Goal: Task Accomplishment & Management: Use online tool/utility

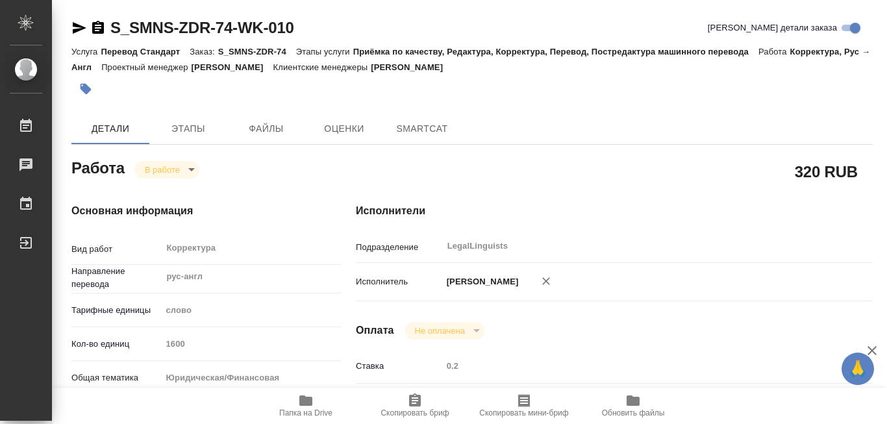
type textarea "x"
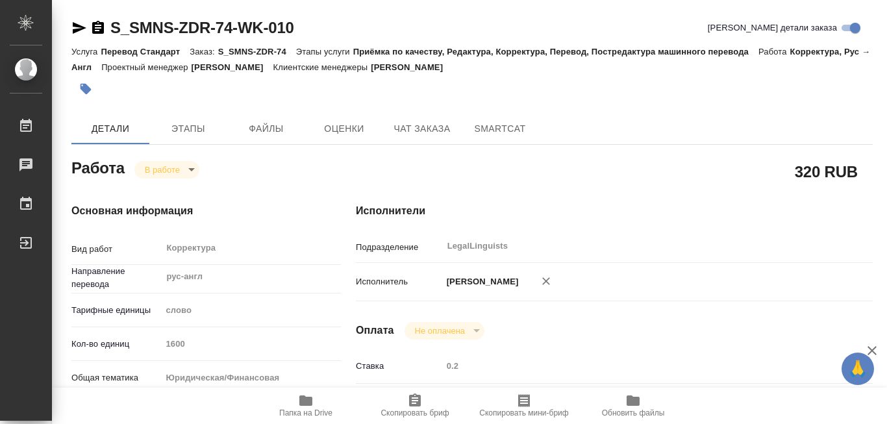
type textarea "x"
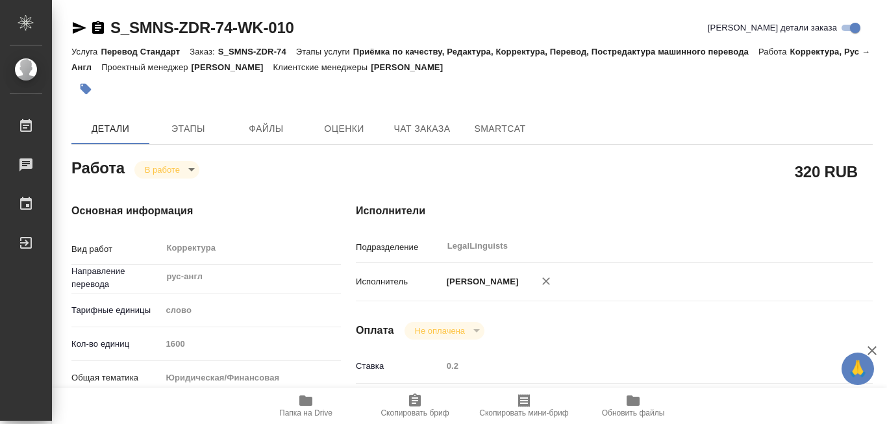
type textarea "x"
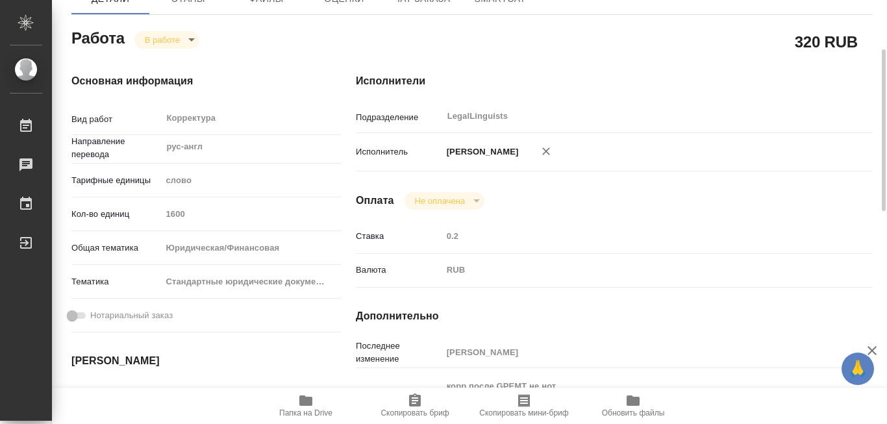
scroll to position [195, 0]
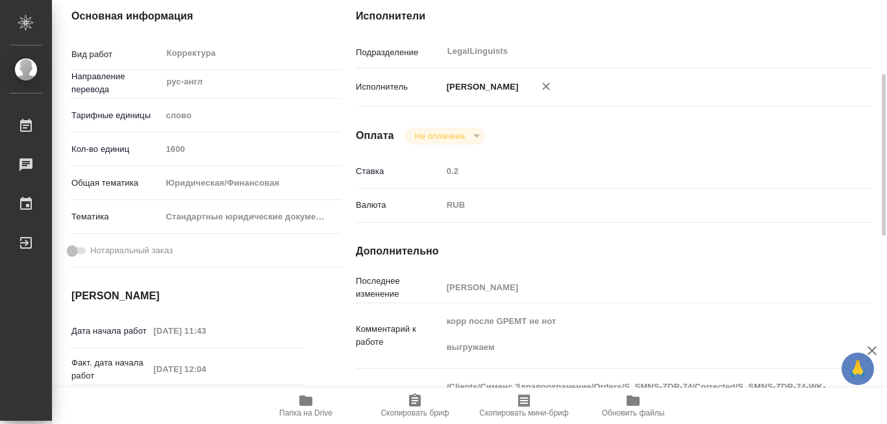
type textarea "x"
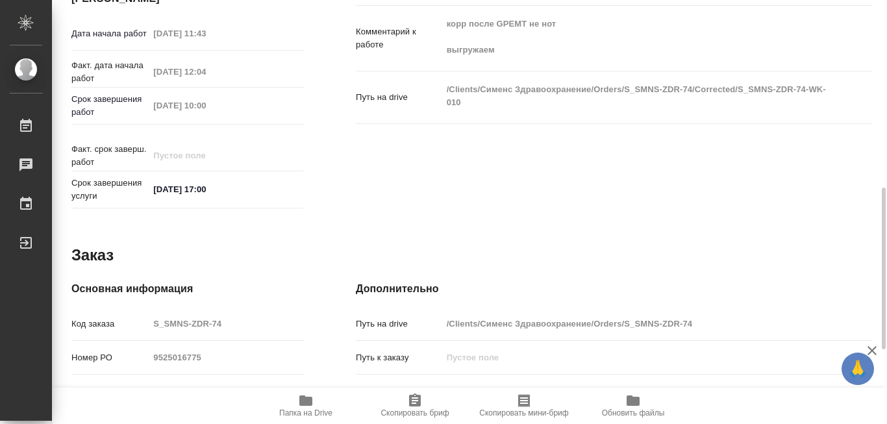
scroll to position [362, 0]
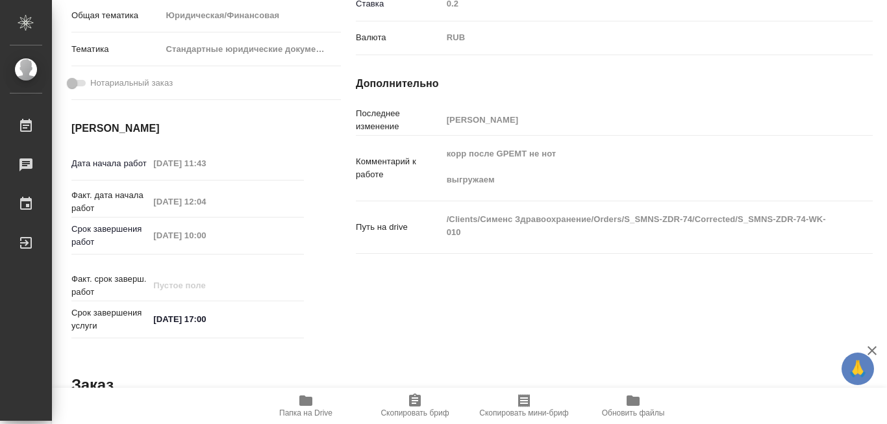
type textarea "x"
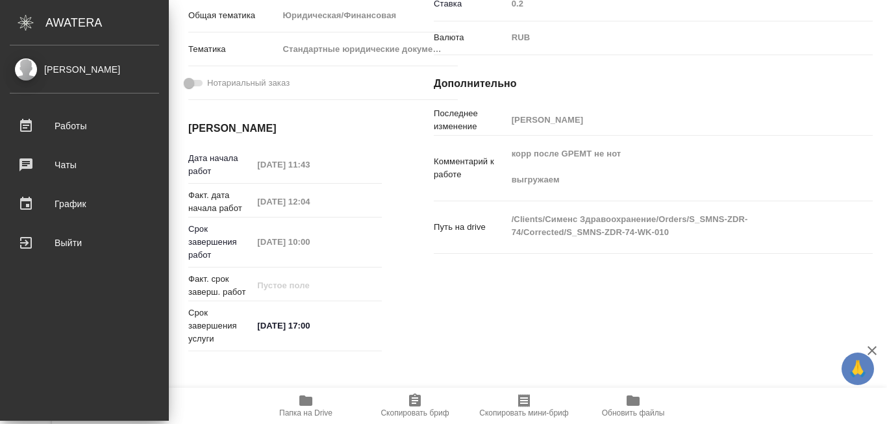
type textarea "x"
